Goal: Task Accomplishment & Management: Use online tool/utility

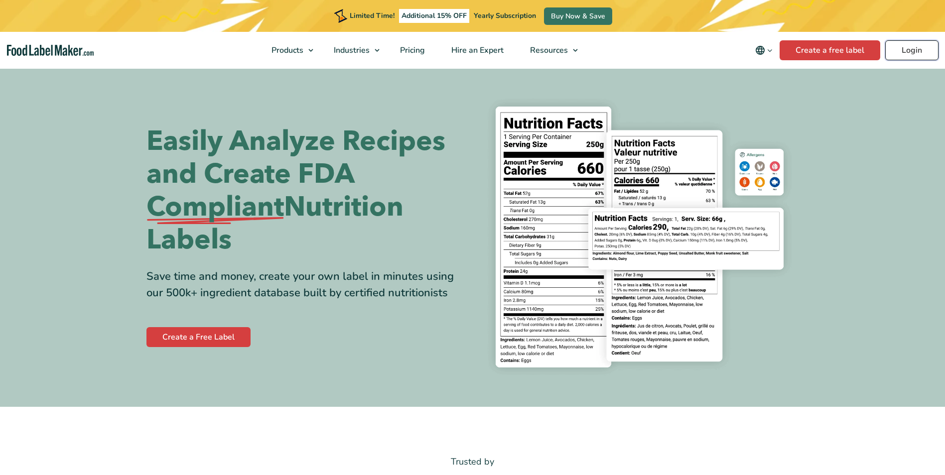
click at [910, 50] on link "Login" at bounding box center [912, 50] width 53 height 20
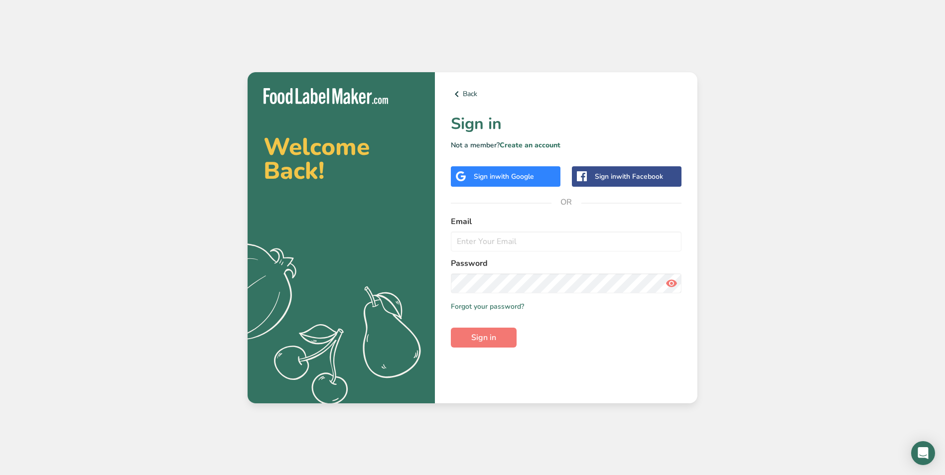
click at [531, 174] on span "with Google" at bounding box center [514, 176] width 39 height 9
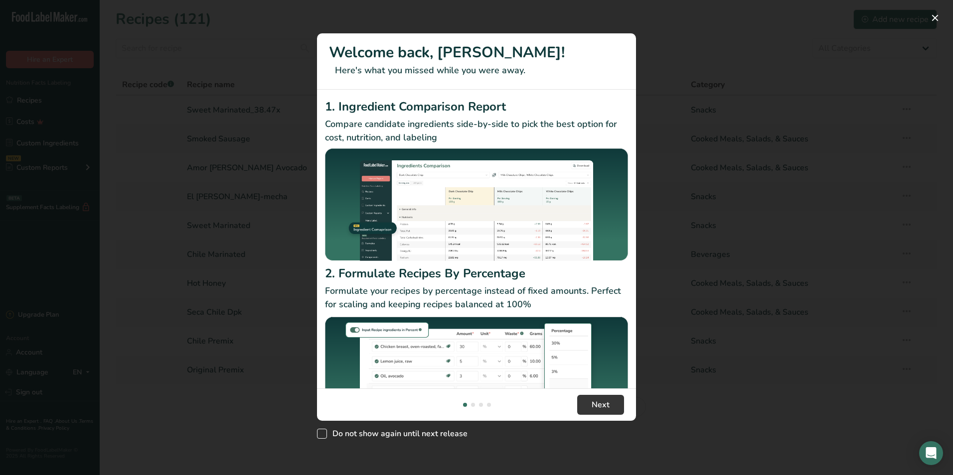
click at [326, 433] on span "New Features" at bounding box center [322, 434] width 10 height 10
click at [323, 433] on input "Do not show again until next release" at bounding box center [320, 434] width 6 height 6
checkbox input "true"
click at [619, 400] on button "Next" at bounding box center [600, 405] width 47 height 20
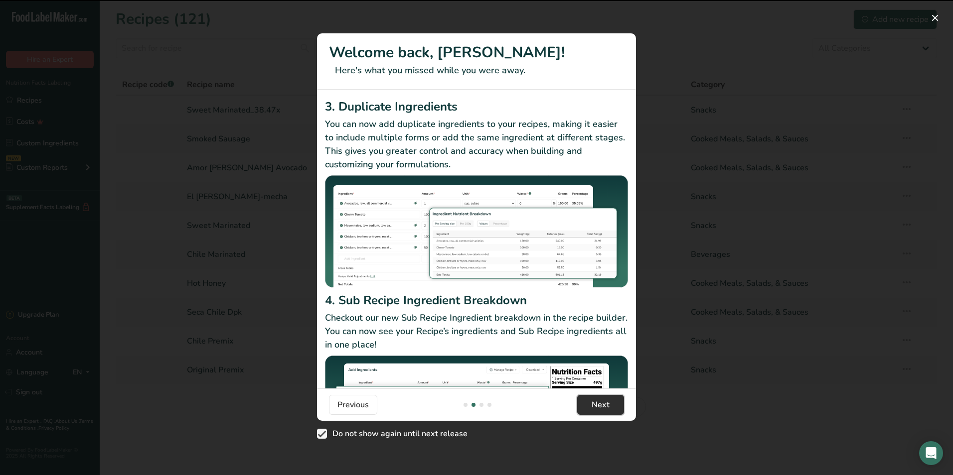
click at [612, 403] on button "Next" at bounding box center [600, 405] width 47 height 20
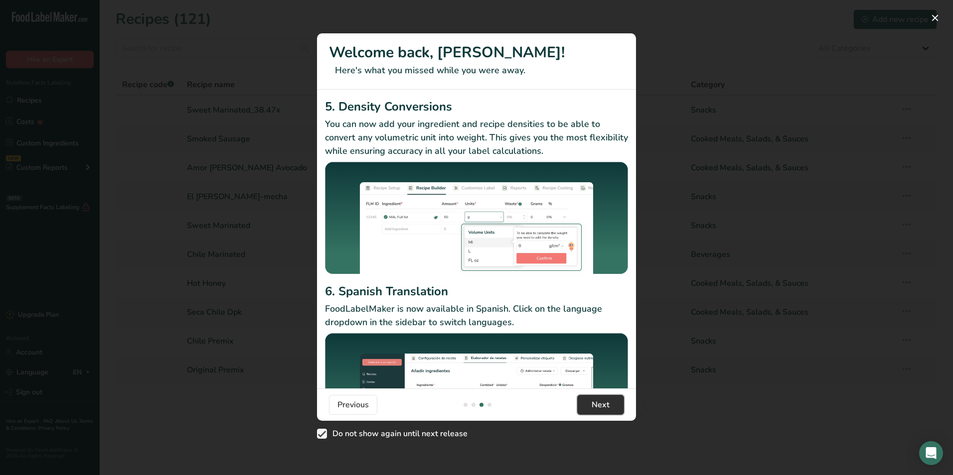
click at [612, 403] on button "Next" at bounding box center [600, 405] width 47 height 20
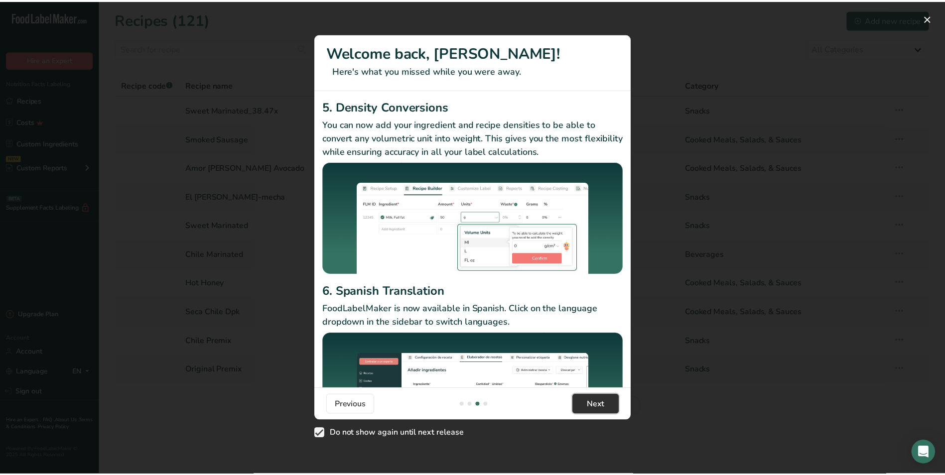
scroll to position [0, 957]
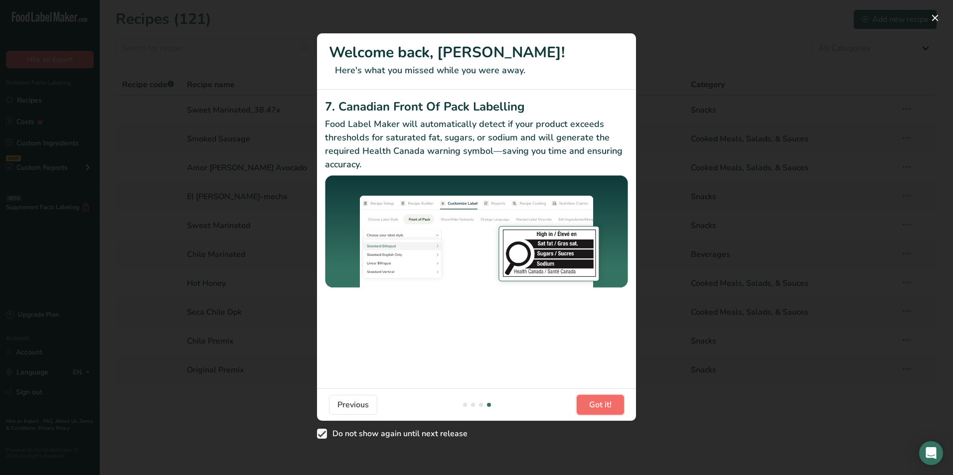
click at [612, 403] on button "Got it!" at bounding box center [600, 405] width 47 height 20
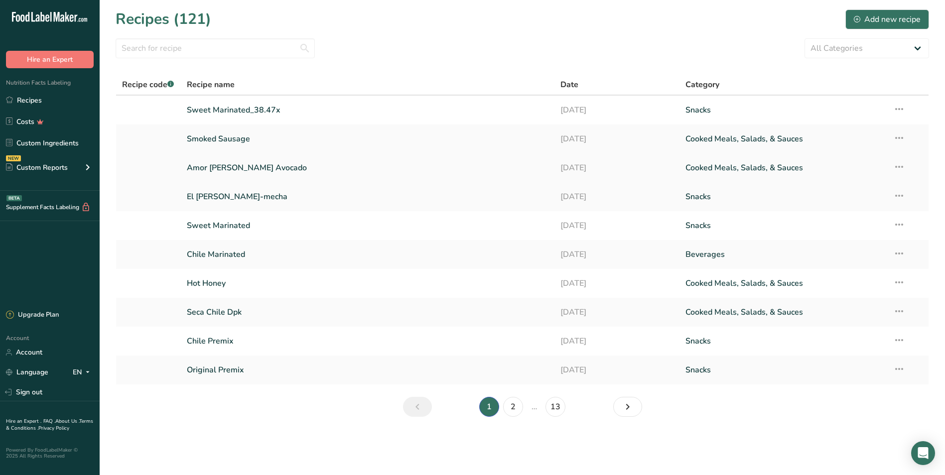
click at [342, 166] on link "Amor [PERSON_NAME] Avocado" at bounding box center [368, 167] width 362 height 21
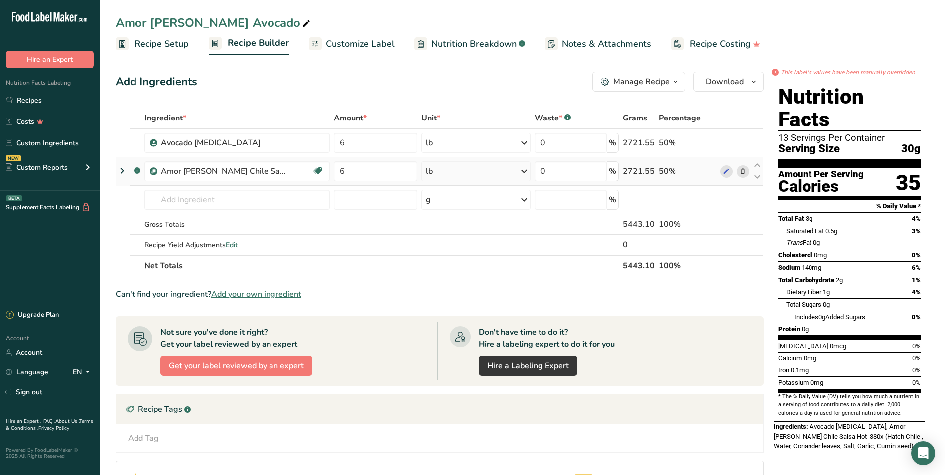
click at [742, 173] on icon at bounding box center [743, 171] width 7 height 10
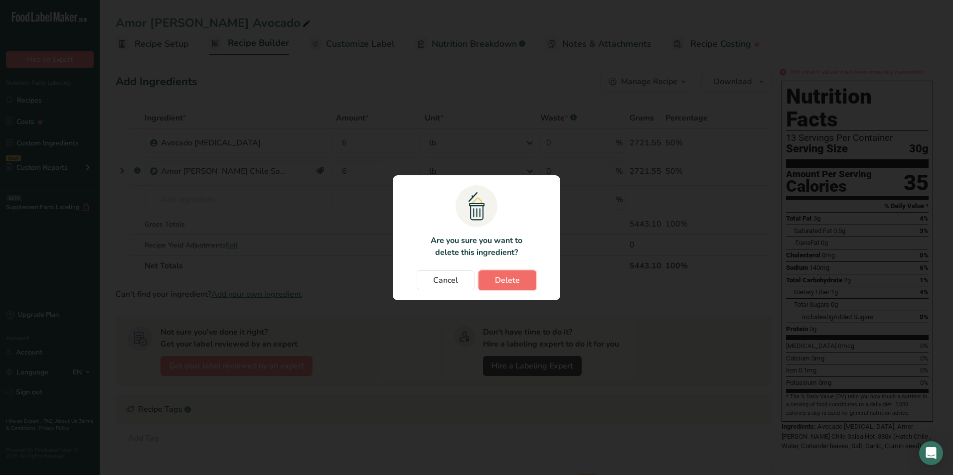
click at [521, 282] on button "Delete" at bounding box center [507, 281] width 58 height 20
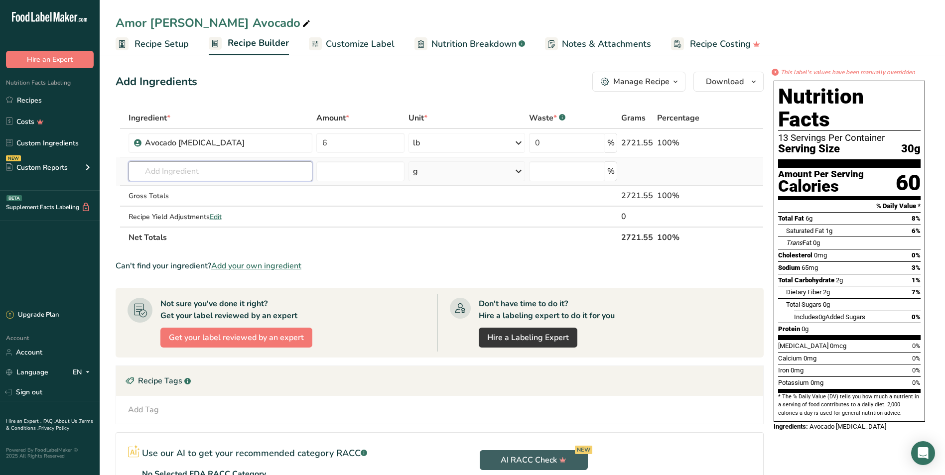
click at [249, 172] on input "text" at bounding box center [221, 171] width 184 height 20
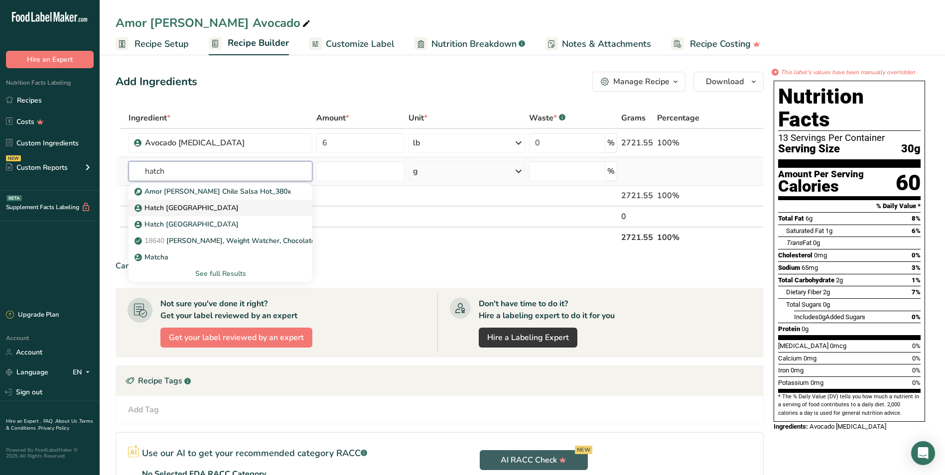
type input "hatch"
click at [209, 207] on div "Hatch [GEOGRAPHIC_DATA]" at bounding box center [213, 208] width 152 height 10
type input "Hatch [GEOGRAPHIC_DATA]"
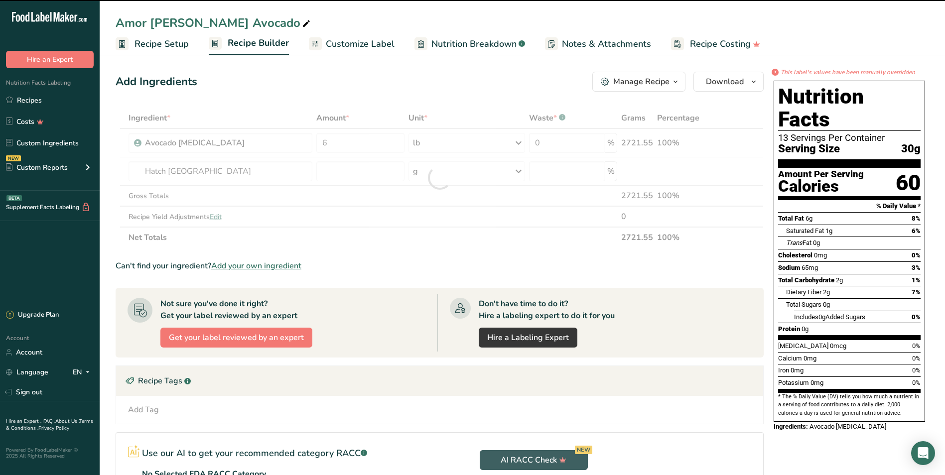
type input "0"
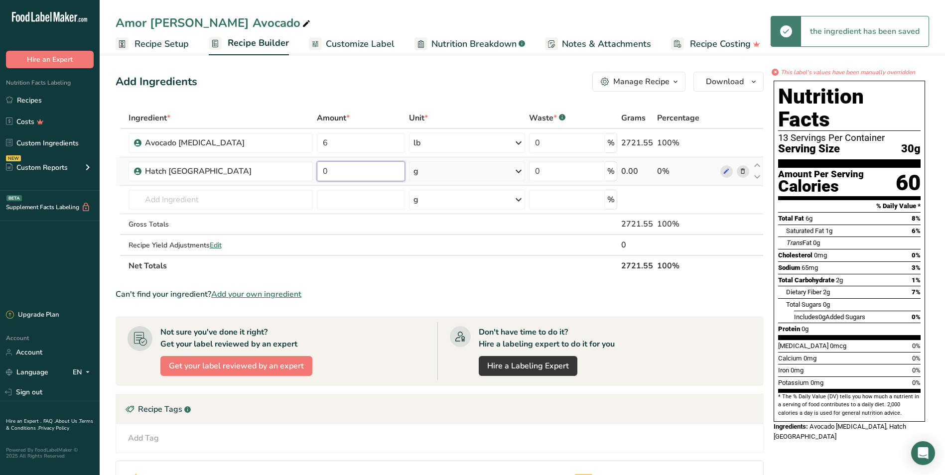
click at [361, 178] on input "0" at bounding box center [361, 171] width 88 height 20
type input "6"
click at [516, 169] on div "Ingredient * Amount * Unit * Waste * .a-a{fill:#347362;}.b-a{fill:#fff;} Grams …" at bounding box center [440, 192] width 648 height 169
click at [474, 173] on div "g" at bounding box center [467, 171] width 117 height 20
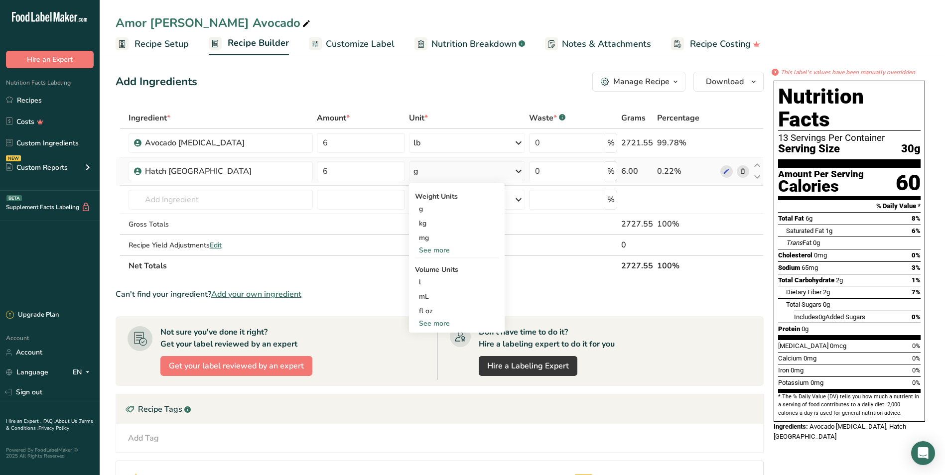
click at [447, 249] on div "See more" at bounding box center [457, 250] width 84 height 10
click at [443, 265] on div "lb" at bounding box center [457, 267] width 84 height 14
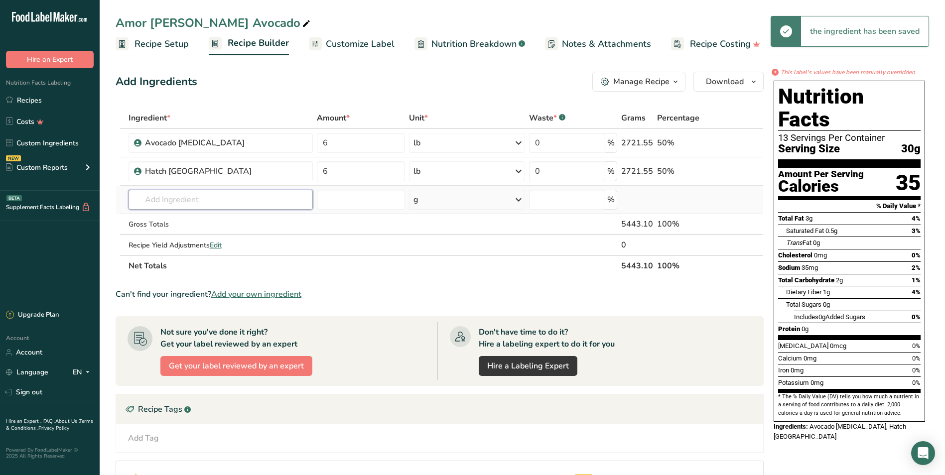
click at [215, 202] on input "text" at bounding box center [221, 200] width 185 height 20
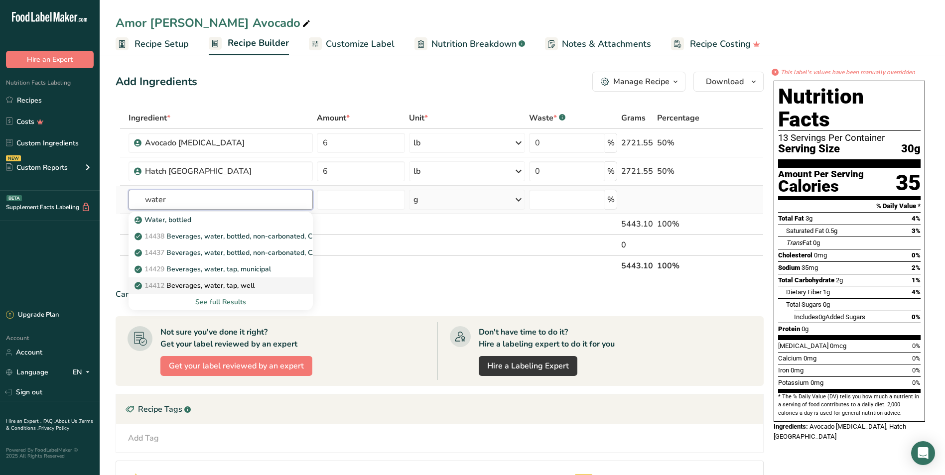
type input "water"
click at [229, 289] on p "14412 [GEOGRAPHIC_DATA], water, tap, well" at bounding box center [196, 286] width 118 height 10
type input "Beverages, water, tap, well"
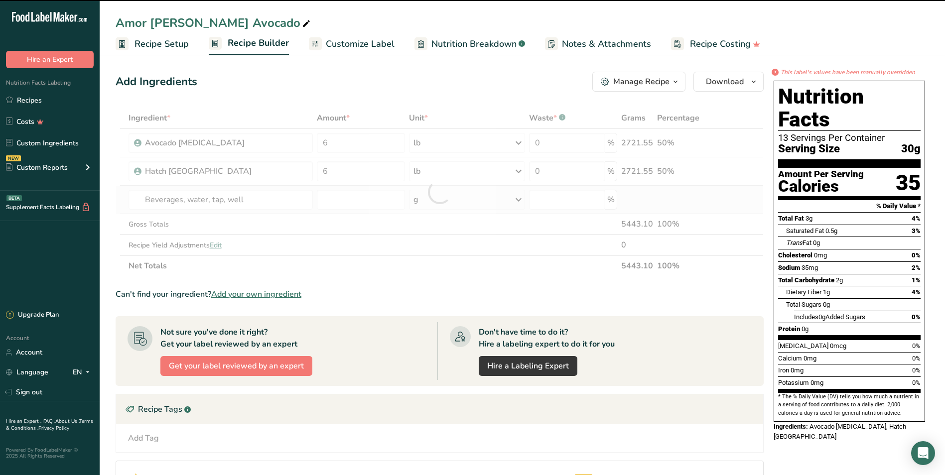
type input "0"
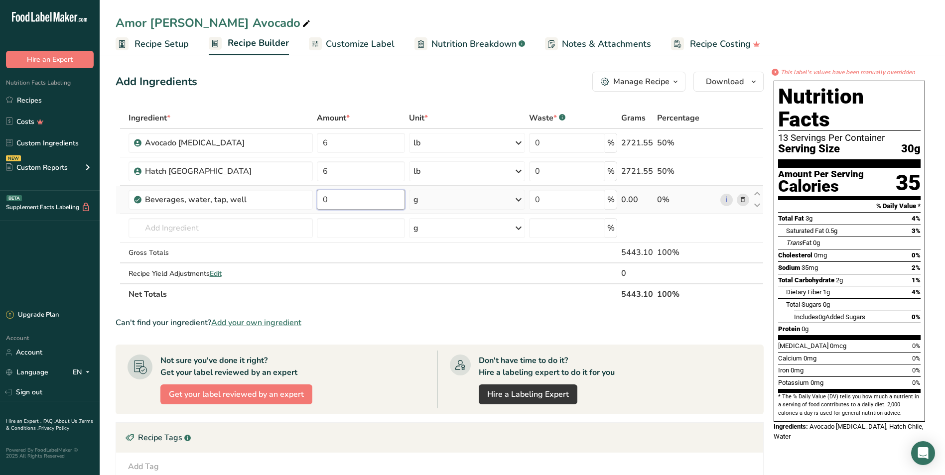
click at [350, 202] on input "0" at bounding box center [361, 200] width 88 height 20
type input "1"
click at [519, 202] on div "Ingredient * Amount * Unit * Waste * .a-a{fill:#347362;}.b-a{fill:#fff;} Grams …" at bounding box center [440, 206] width 648 height 197
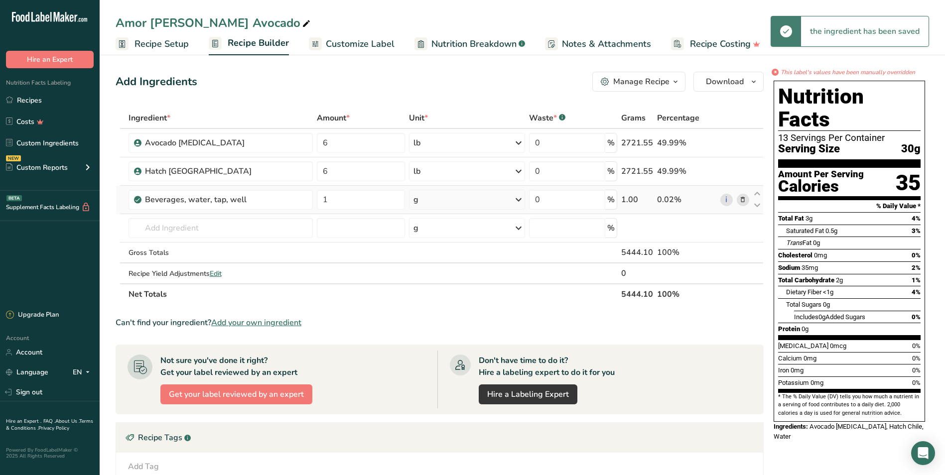
click at [519, 199] on icon at bounding box center [519, 200] width 12 height 18
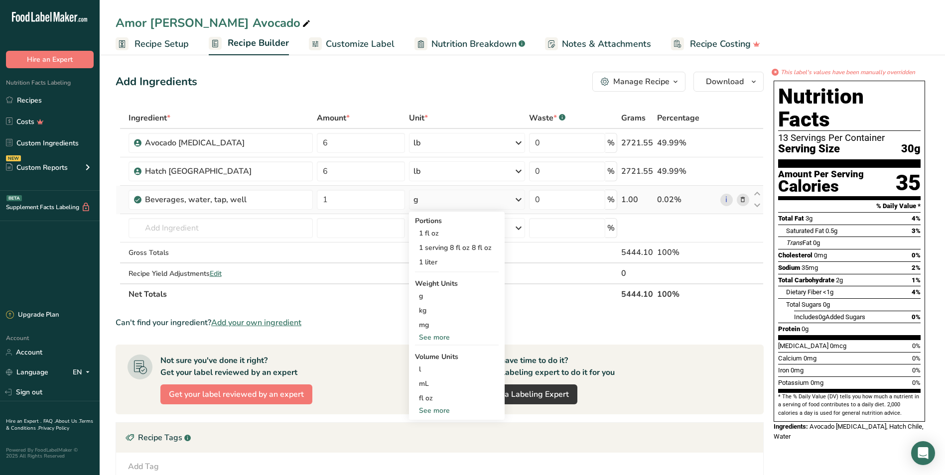
click at [440, 341] on div "See more" at bounding box center [457, 337] width 84 height 10
click at [437, 350] on div "lb" at bounding box center [457, 354] width 84 height 14
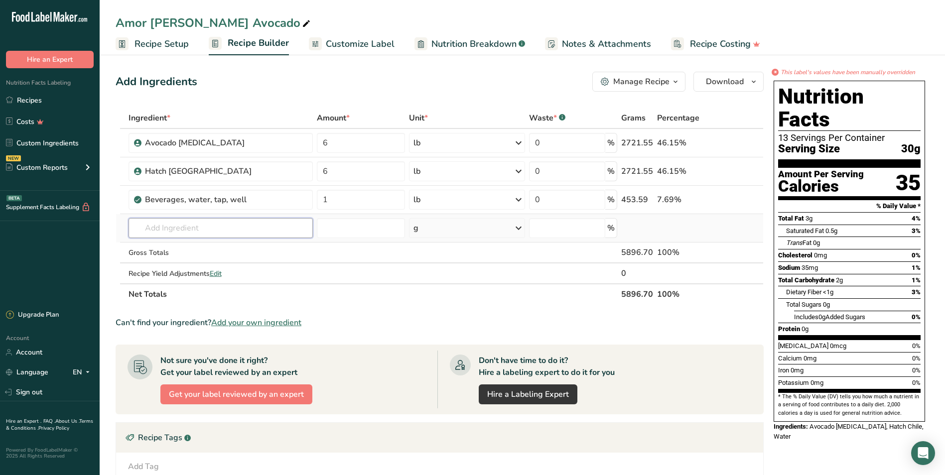
click at [209, 222] on input "text" at bounding box center [221, 228] width 185 height 20
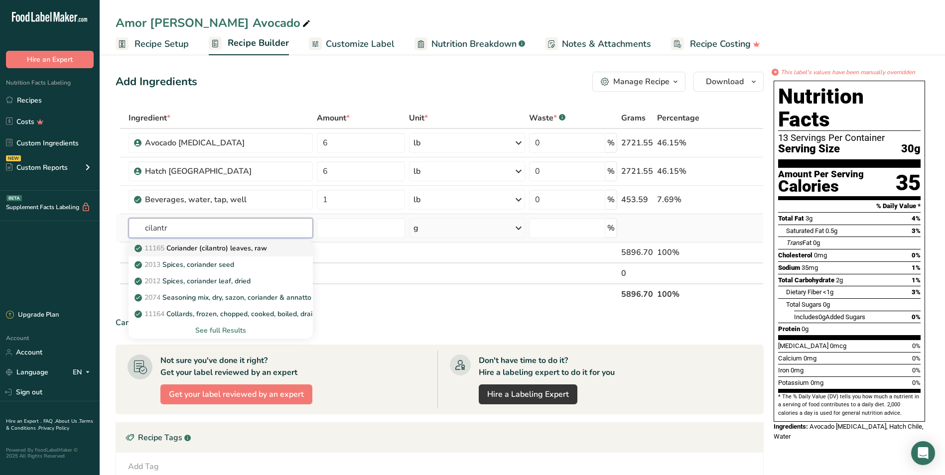
type input "cilantr"
click at [245, 251] on p "11165 Coriander (cilantro) leaves, raw" at bounding box center [202, 248] width 131 height 10
type input "Coriander (cilantro) leaves, raw"
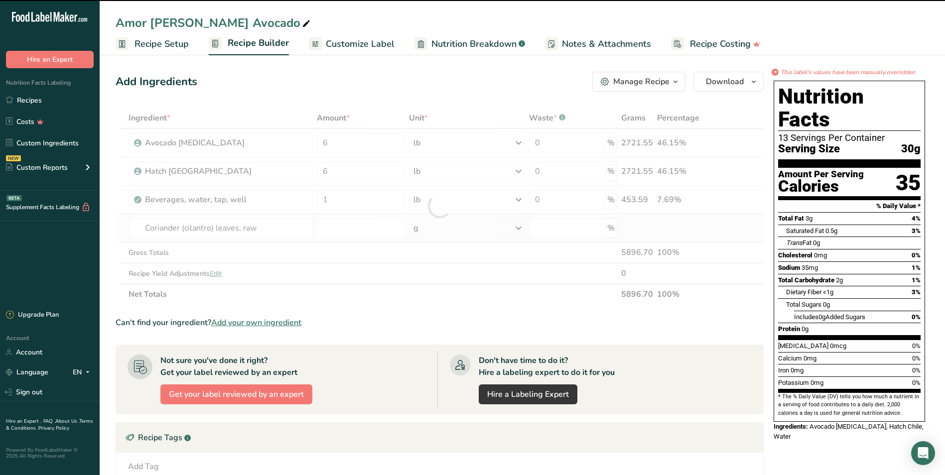
type input "0"
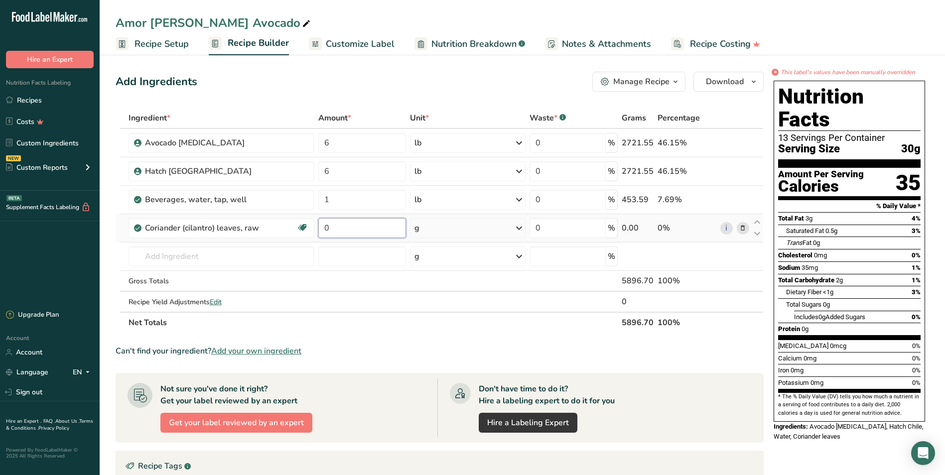
click at [352, 229] on input "0" at bounding box center [361, 228] width 87 height 20
type input "0.125"
click at [519, 226] on div "Ingredient * Amount * Unit * Waste * .a-a{fill:#347362;}.b-a{fill:#fff;} Grams …" at bounding box center [440, 221] width 648 height 226
click at [506, 226] on div "g" at bounding box center [468, 228] width 116 height 20
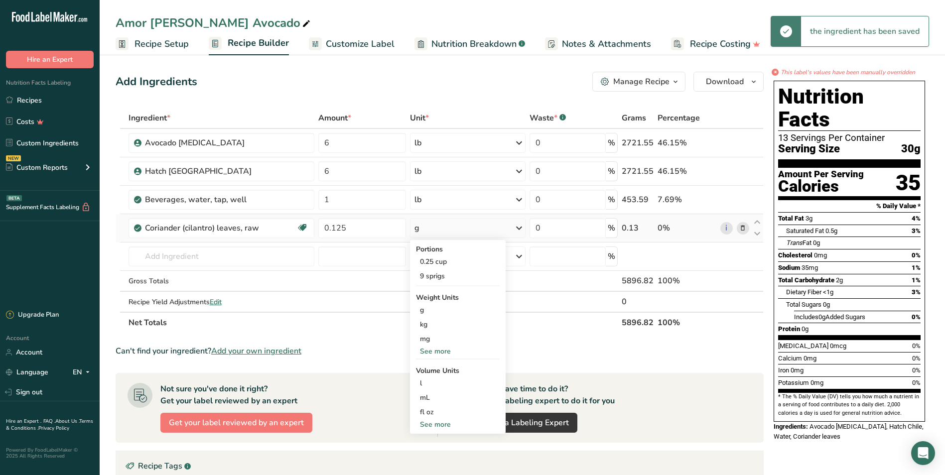
click at [449, 352] on div "See more" at bounding box center [458, 351] width 84 height 10
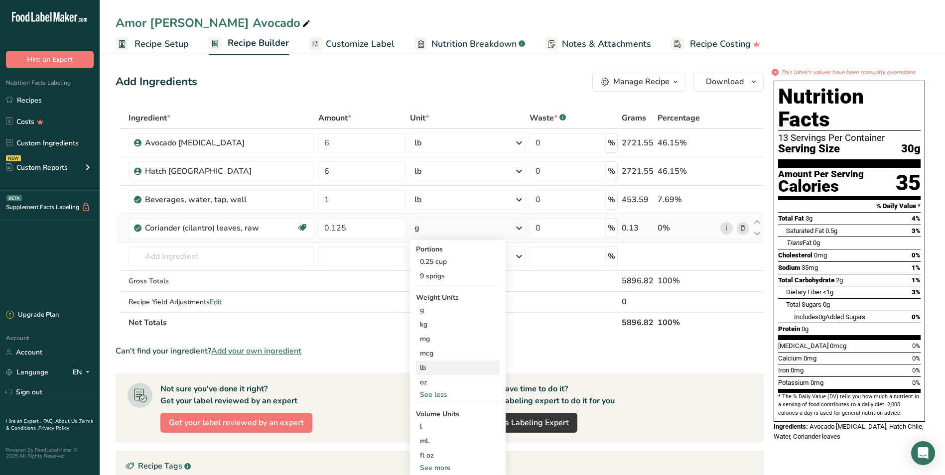
click at [446, 371] on div "lb" at bounding box center [458, 368] width 84 height 14
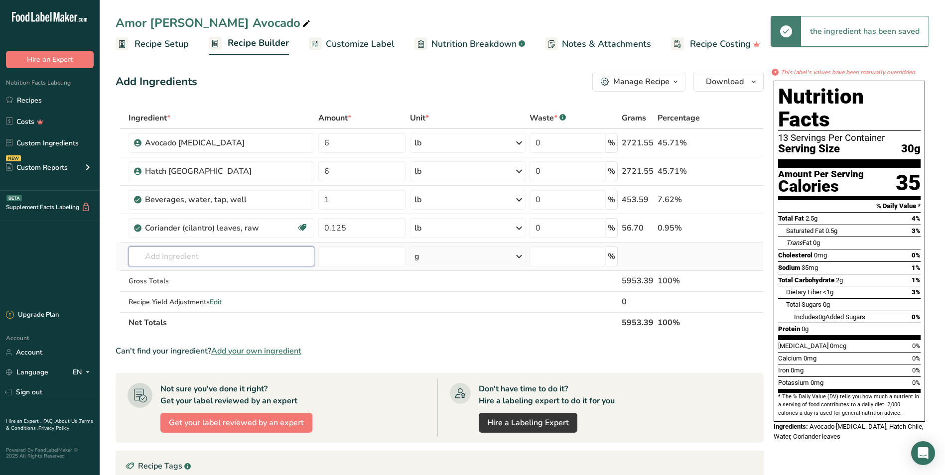
click at [205, 256] on input "text" at bounding box center [222, 257] width 186 height 20
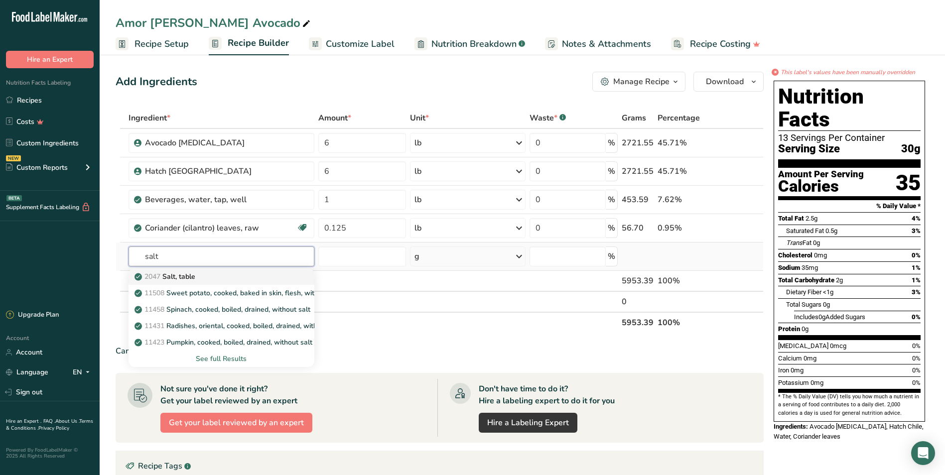
type input "salt"
click at [195, 276] on p "2047 Salt, table" at bounding box center [166, 277] width 59 height 10
type input "Salt, table"
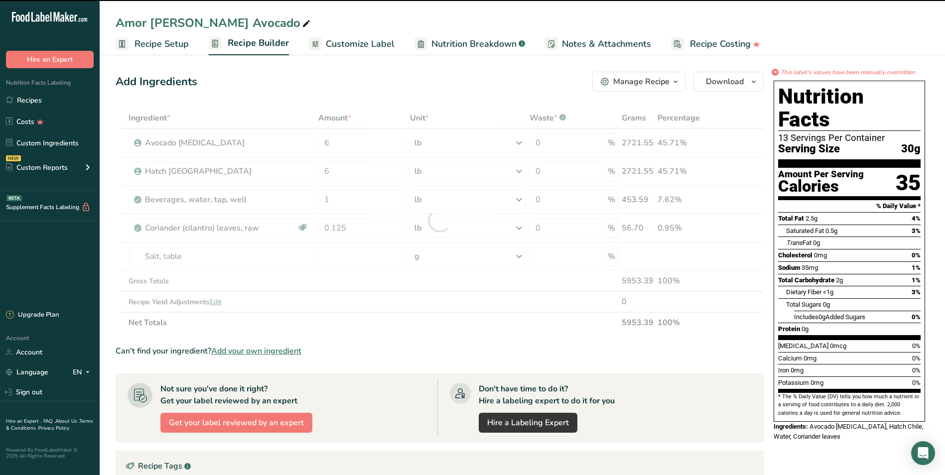
type input "0"
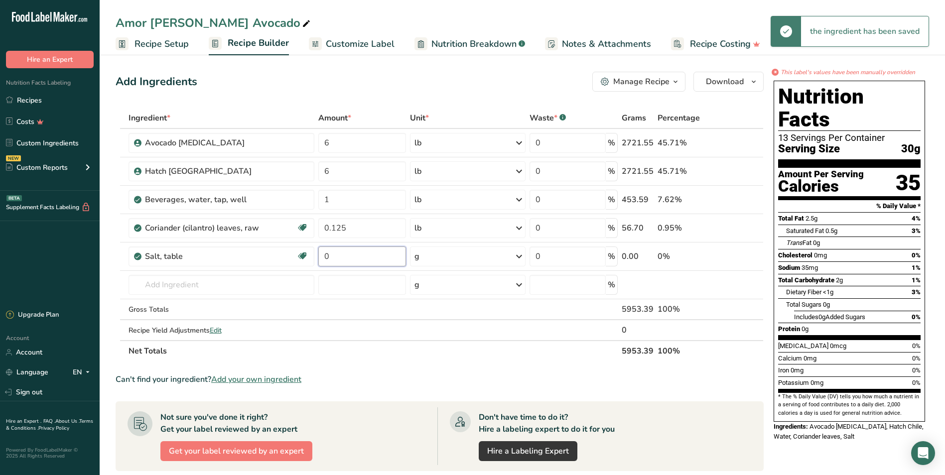
click at [347, 258] on input "0" at bounding box center [361, 257] width 87 height 20
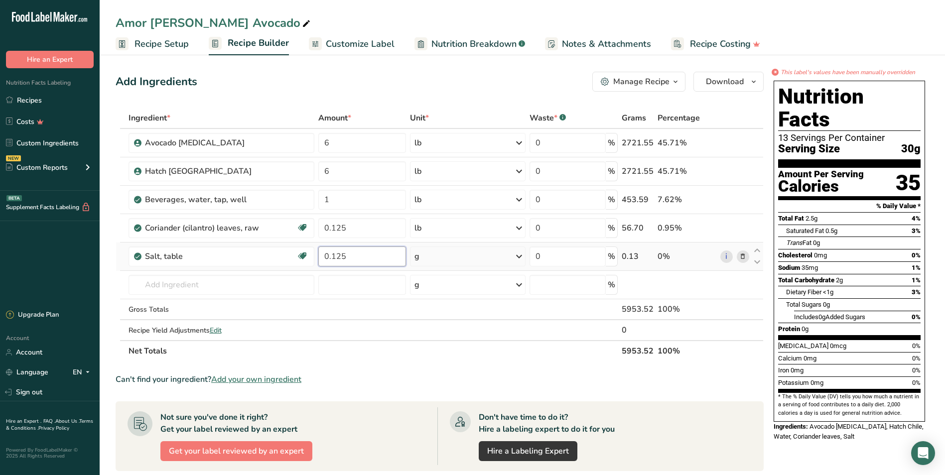
type input "0.125"
click at [515, 252] on div "Ingredient * Amount * Unit * Waste * .a-a{fill:#347362;}.b-a{fill:#fff;} Grams …" at bounding box center [440, 235] width 648 height 254
click at [519, 255] on icon at bounding box center [519, 257] width 12 height 18
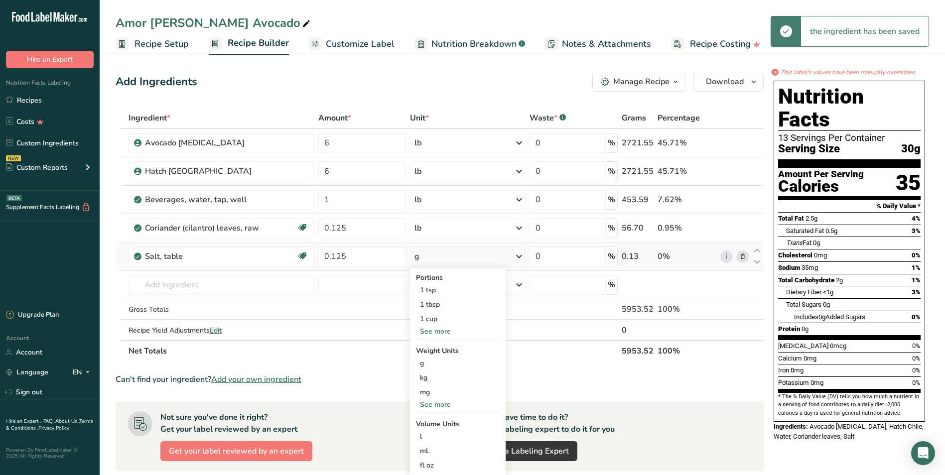
click at [443, 405] on div "See more" at bounding box center [458, 405] width 84 height 10
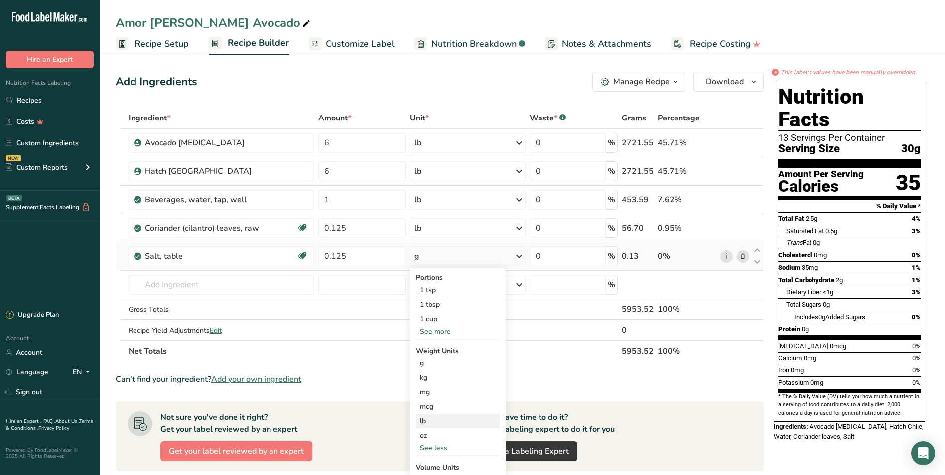
click at [449, 423] on div "lb" at bounding box center [458, 421] width 84 height 14
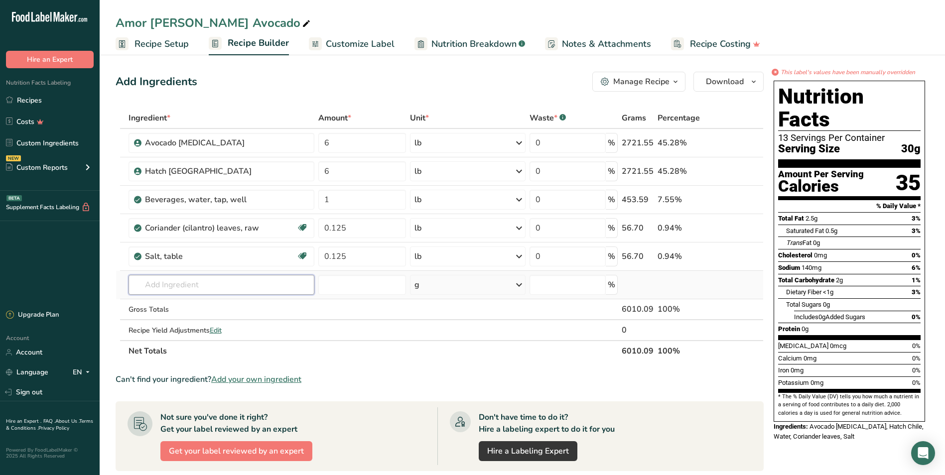
click at [199, 286] on input "text" at bounding box center [222, 285] width 186 height 20
type input "benzo"
click at [200, 305] on p "[MEDICAL_DATA] (E211)" at bounding box center [181, 305] width 89 height 10
type input "[MEDICAL_DATA] (E211)"
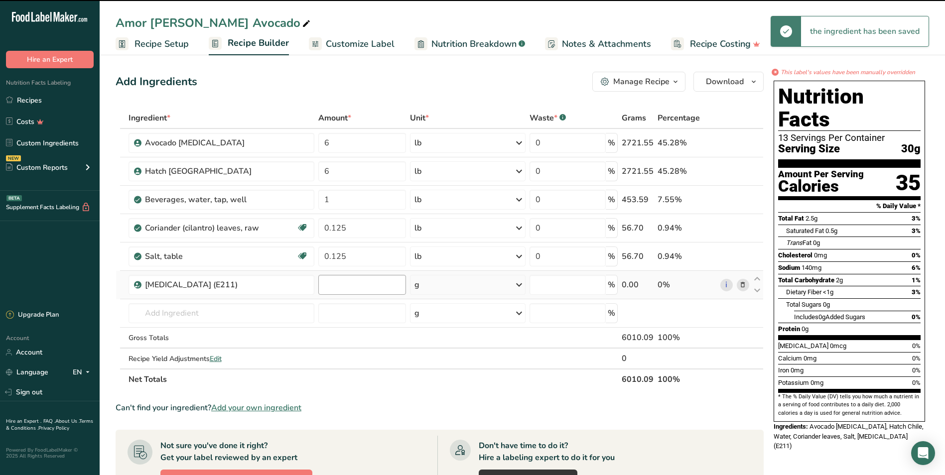
type input "0"
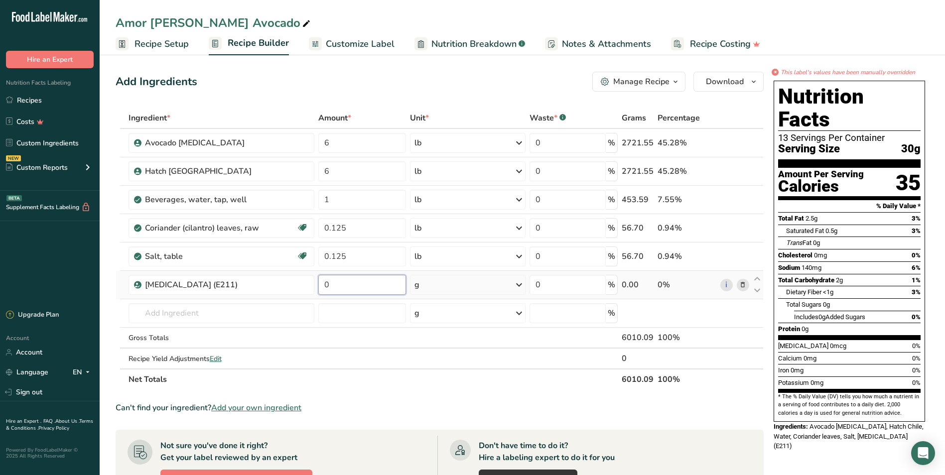
click at [377, 285] on input "0" at bounding box center [361, 285] width 87 height 20
type input "0.0312"
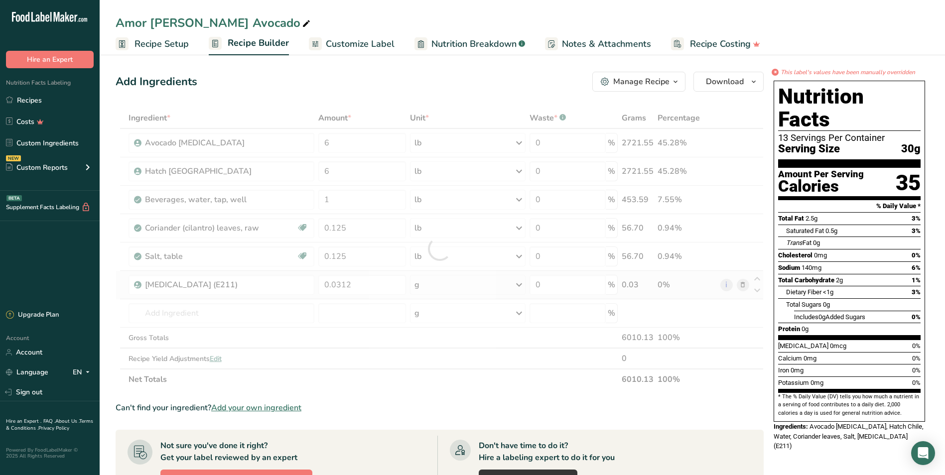
click at [482, 283] on div "Ingredient * Amount * Unit * Waste * .a-a{fill:#347362;}.b-a{fill:#fff;} Grams …" at bounding box center [440, 249] width 648 height 283
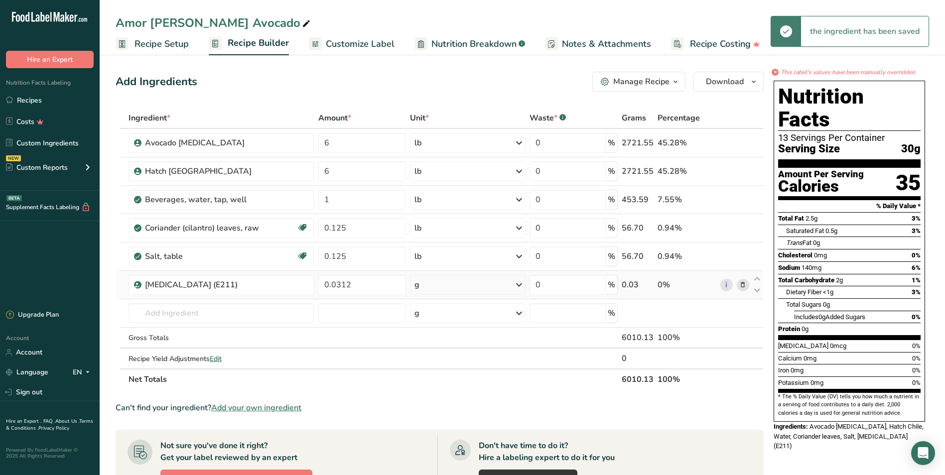
click at [516, 286] on icon at bounding box center [519, 285] width 12 height 18
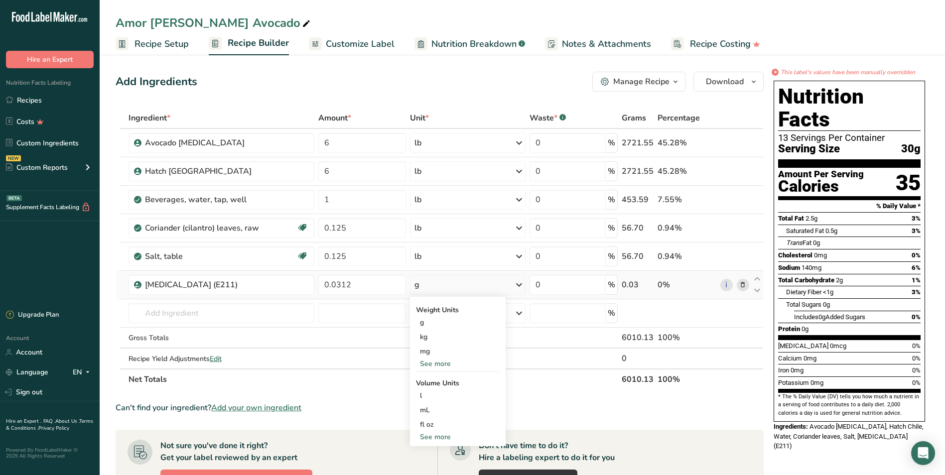
click at [446, 363] on div "See more" at bounding box center [458, 364] width 84 height 10
click at [446, 377] on div "lb" at bounding box center [458, 380] width 84 height 14
click at [220, 355] on span "Edit" at bounding box center [216, 358] width 12 height 9
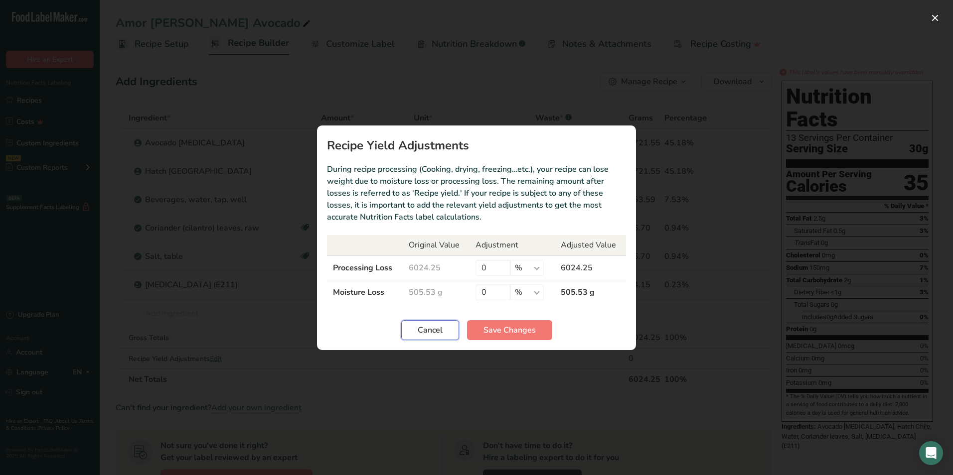
click at [439, 324] on span "Cancel" at bounding box center [430, 330] width 25 height 12
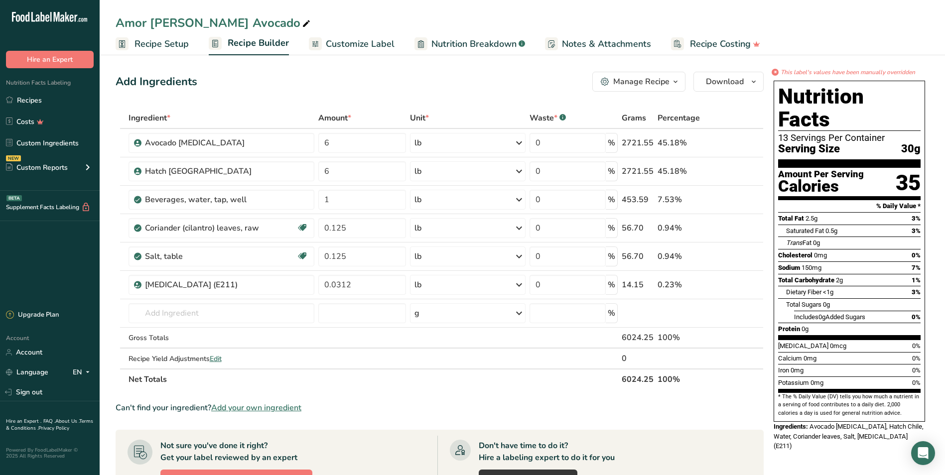
click at [642, 439] on div "Don't have time to do it? Hire a labeling expert to do it for you Hire a Labeli…" at bounding box center [595, 465] width 314 height 58
click at [642, 83] on div "Manage Recipe" at bounding box center [641, 82] width 56 height 12
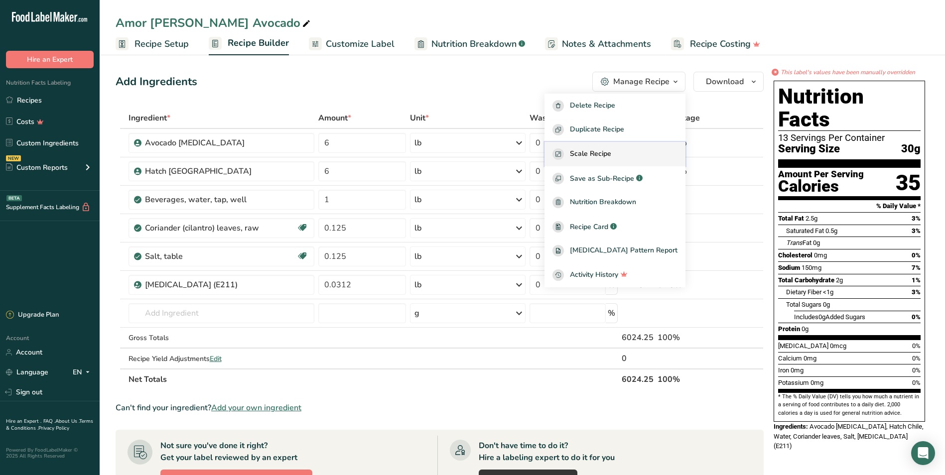
click at [635, 151] on div "Scale Recipe" at bounding box center [615, 154] width 125 height 11
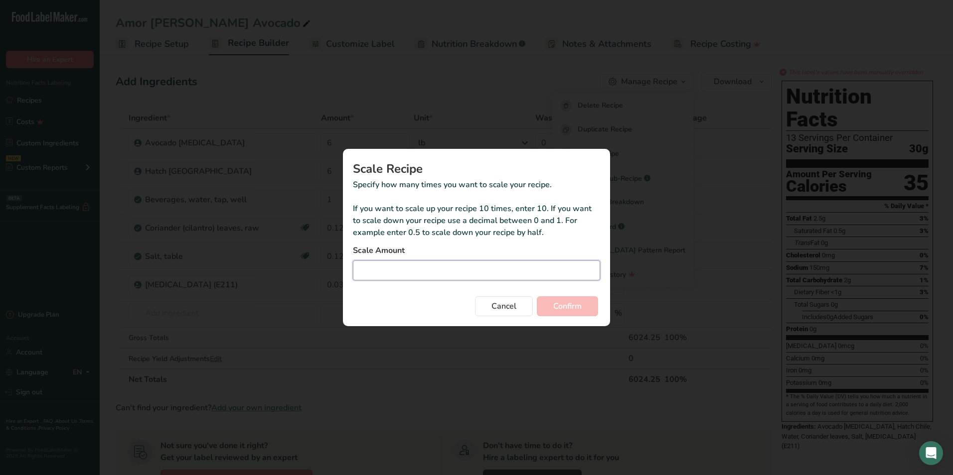
click at [440, 276] on input "Duplicate recipe modal" at bounding box center [476, 271] width 247 height 20
type input "130"
click at [556, 311] on span "Confirm" at bounding box center [567, 307] width 28 height 12
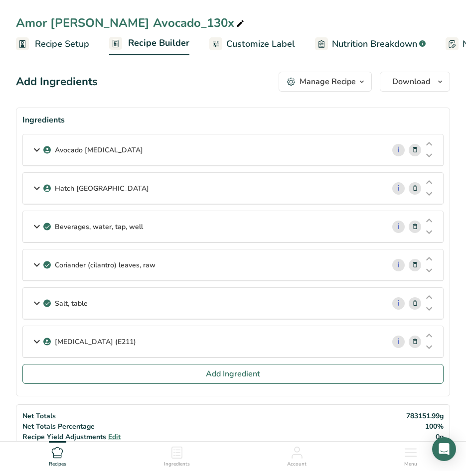
click at [34, 154] on icon at bounding box center [37, 150] width 12 height 18
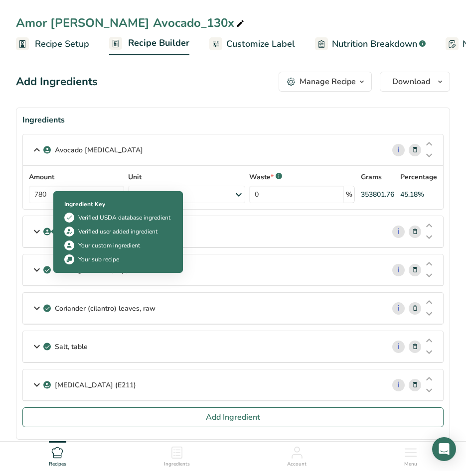
click at [42, 230] on div "Hatch [GEOGRAPHIC_DATA]" at bounding box center [203, 231] width 361 height 31
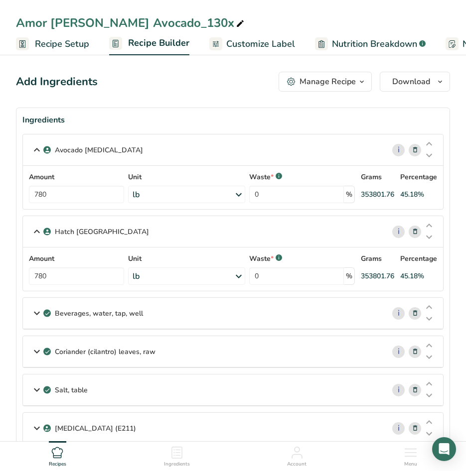
click at [37, 310] on icon at bounding box center [37, 313] width 12 height 18
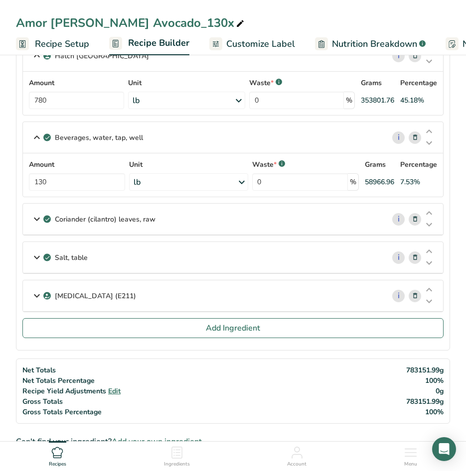
scroll to position [199, 0]
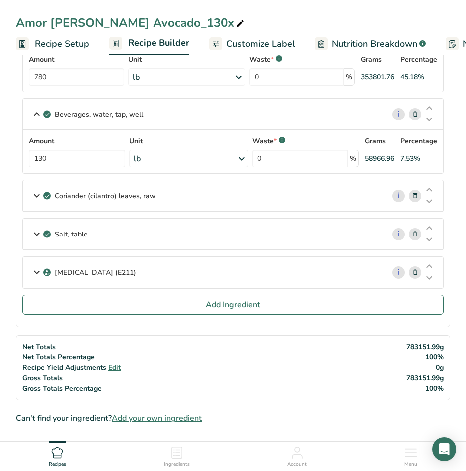
click at [37, 193] on icon at bounding box center [37, 196] width 12 height 18
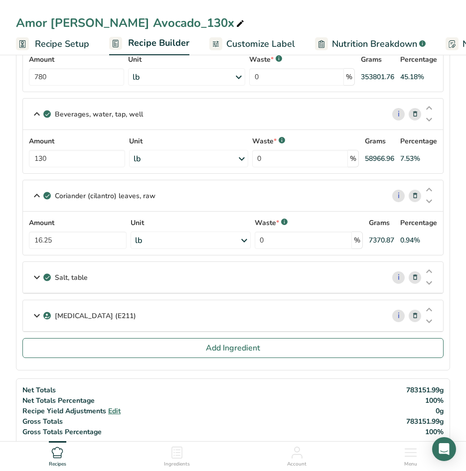
click at [34, 270] on icon at bounding box center [37, 278] width 12 height 18
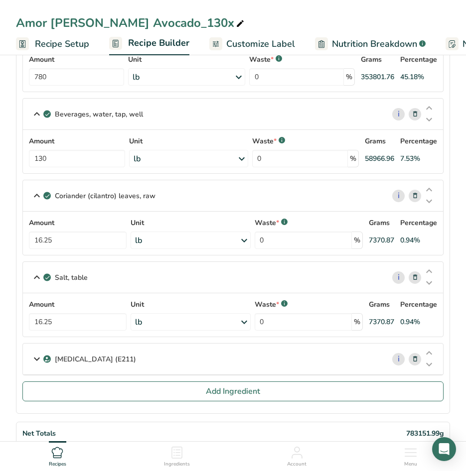
click at [37, 350] on icon at bounding box center [37, 359] width 12 height 18
